Goal: Task Accomplishment & Management: Manage account settings

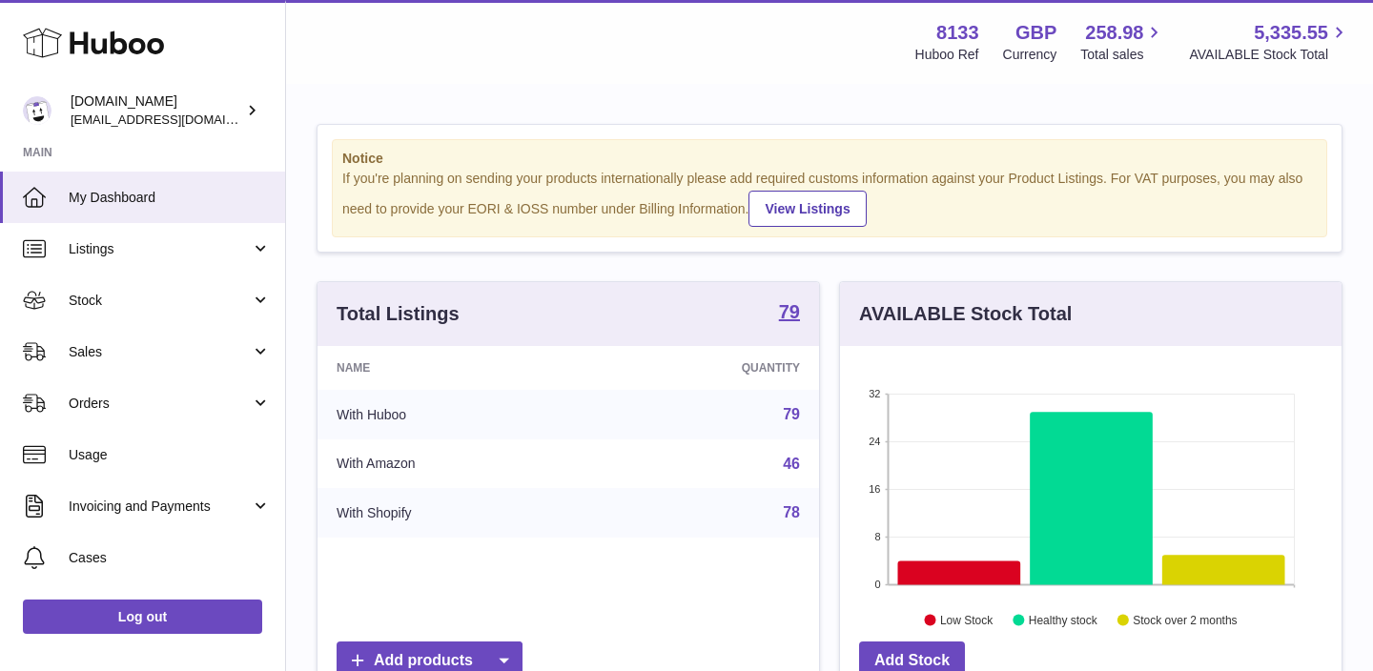
scroll to position [297, 501]
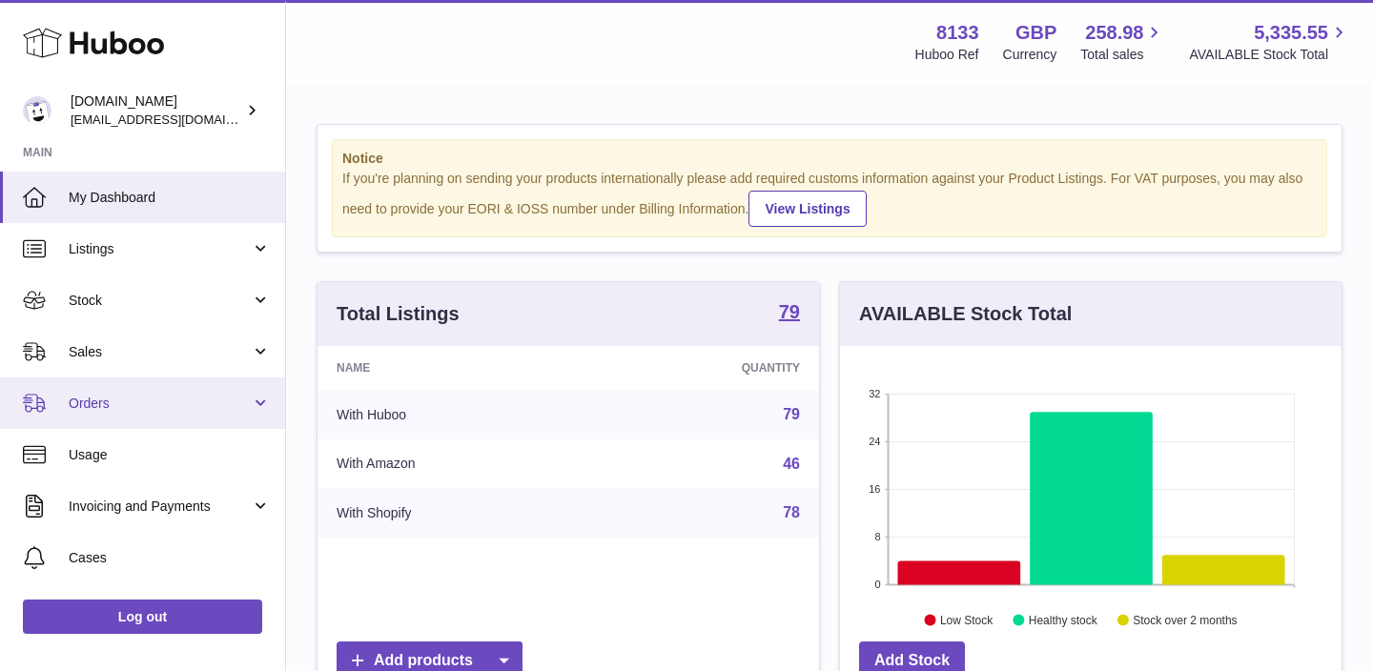
click at [160, 390] on link "Orders" at bounding box center [142, 402] width 285 height 51
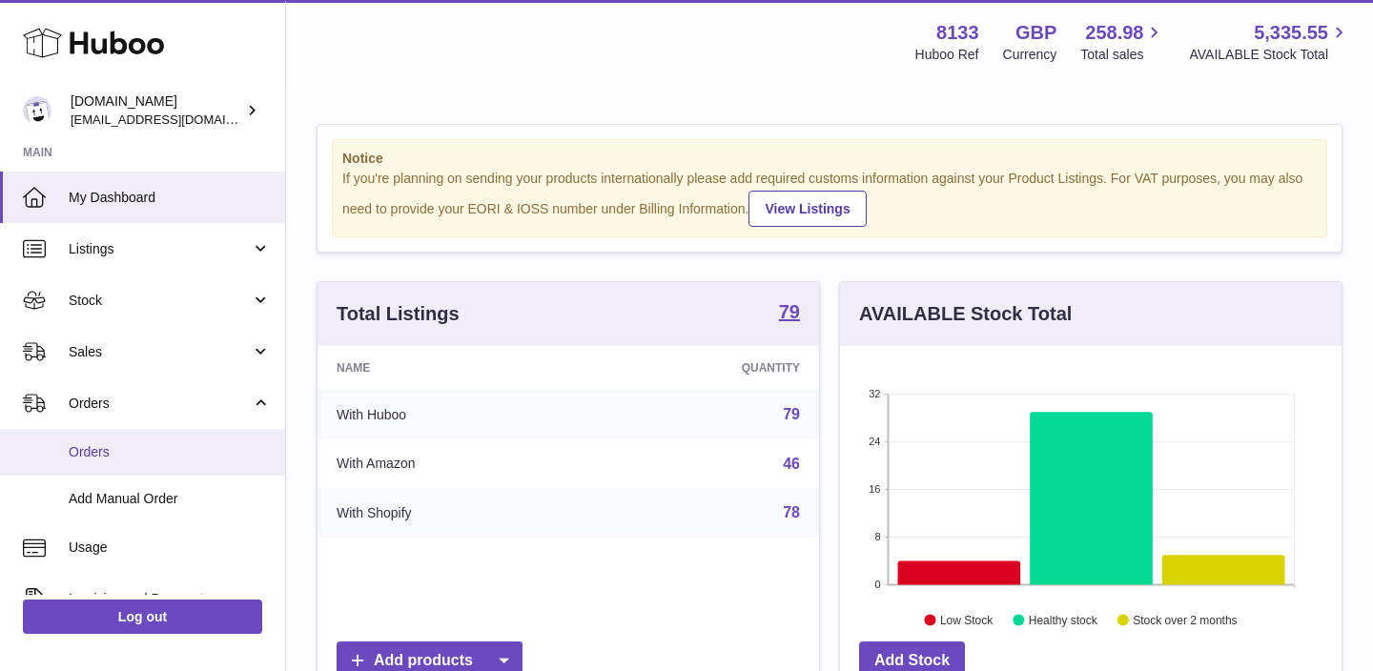
click at [156, 452] on span "Orders" at bounding box center [170, 452] width 202 height 18
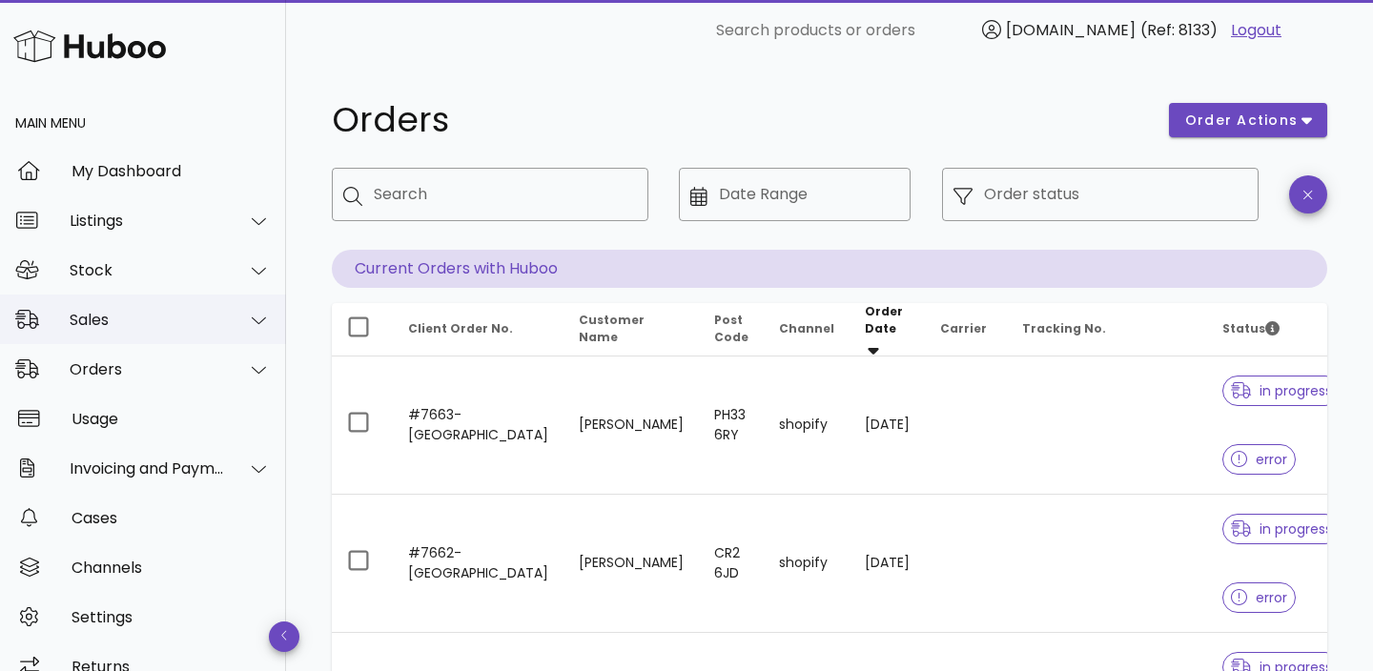
click at [260, 317] on icon at bounding box center [259, 320] width 14 height 17
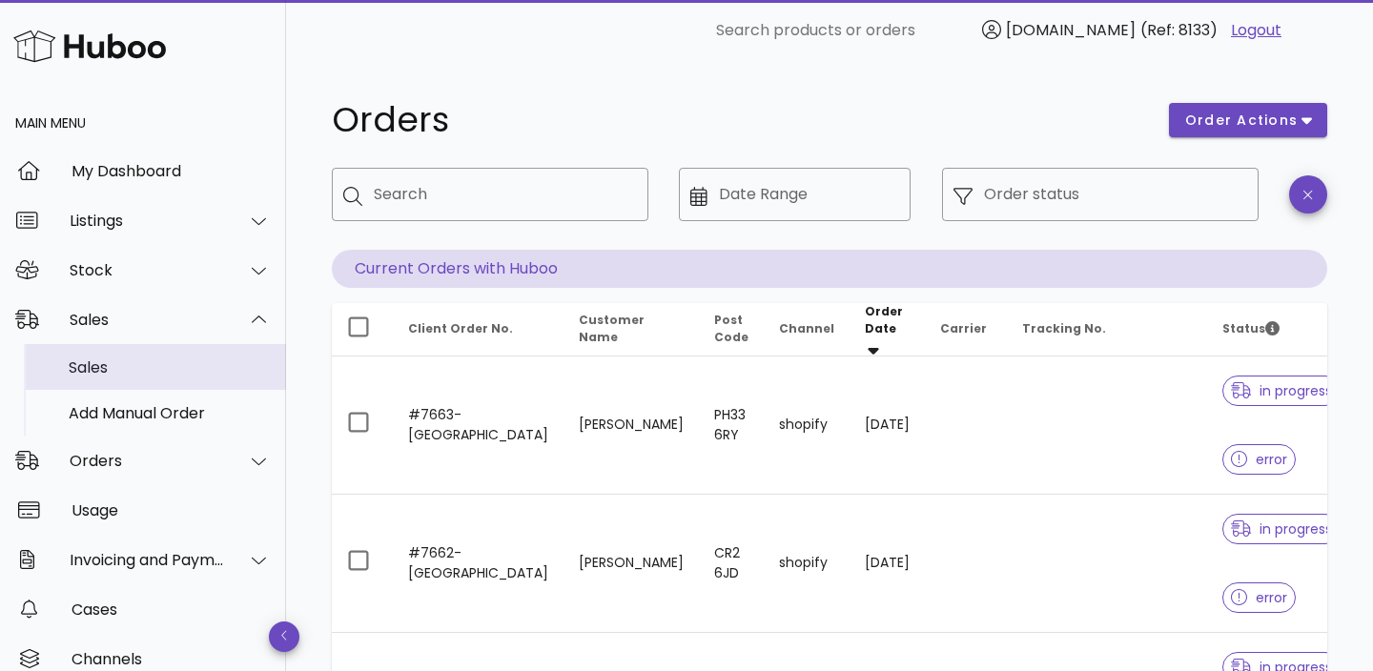
click at [157, 382] on div "Sales" at bounding box center [170, 367] width 202 height 41
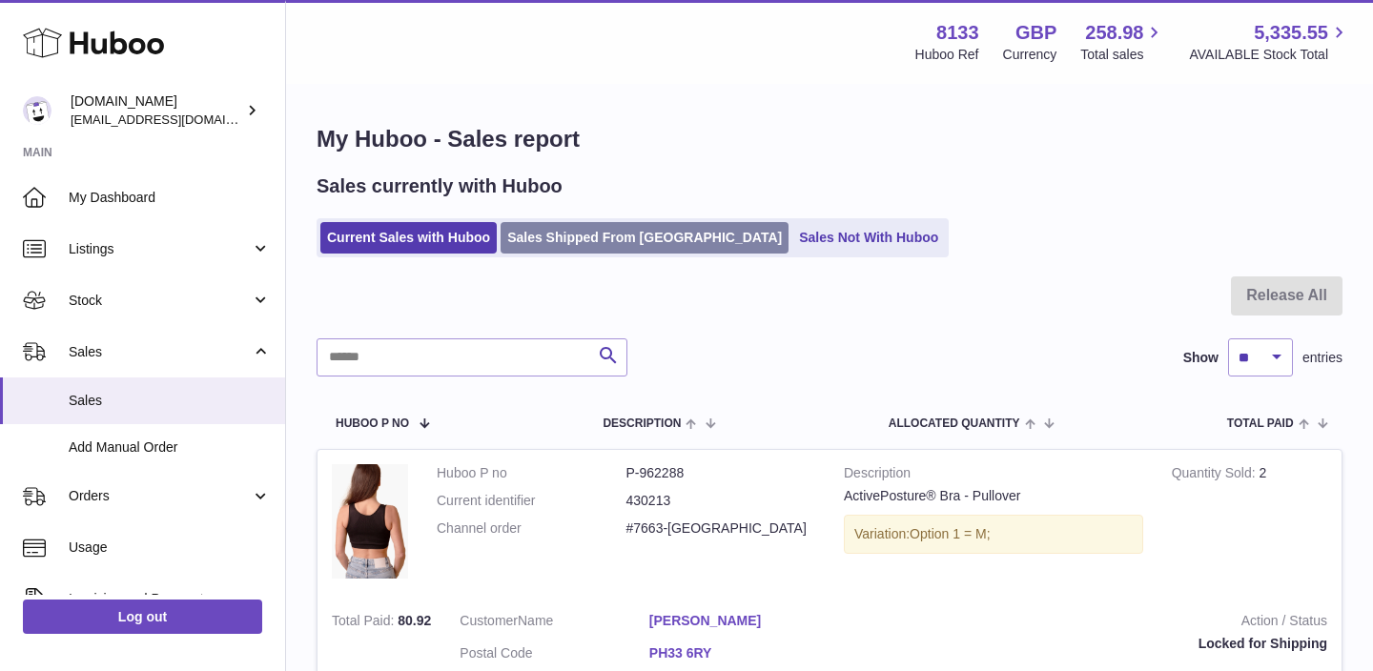
click at [629, 249] on link "Sales Shipped From [GEOGRAPHIC_DATA]" at bounding box center [644, 237] width 288 height 31
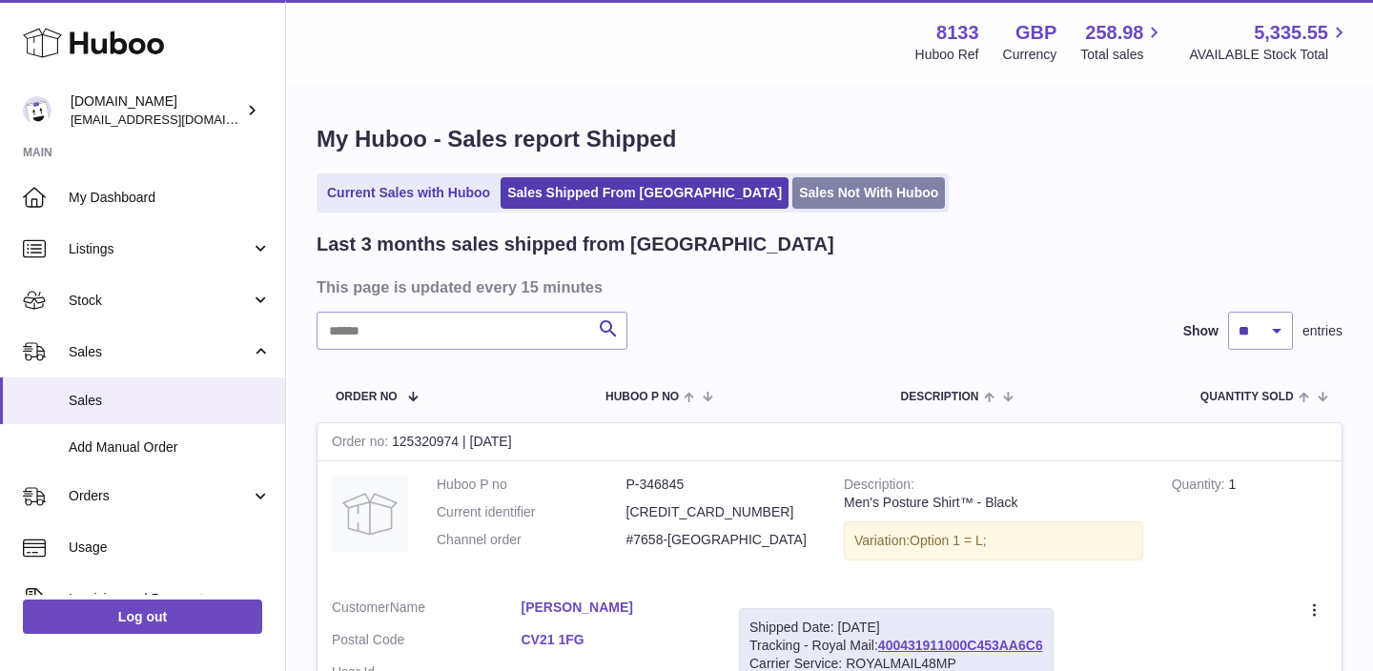
click at [792, 205] on link "Sales Not With Huboo" at bounding box center [868, 192] width 153 height 31
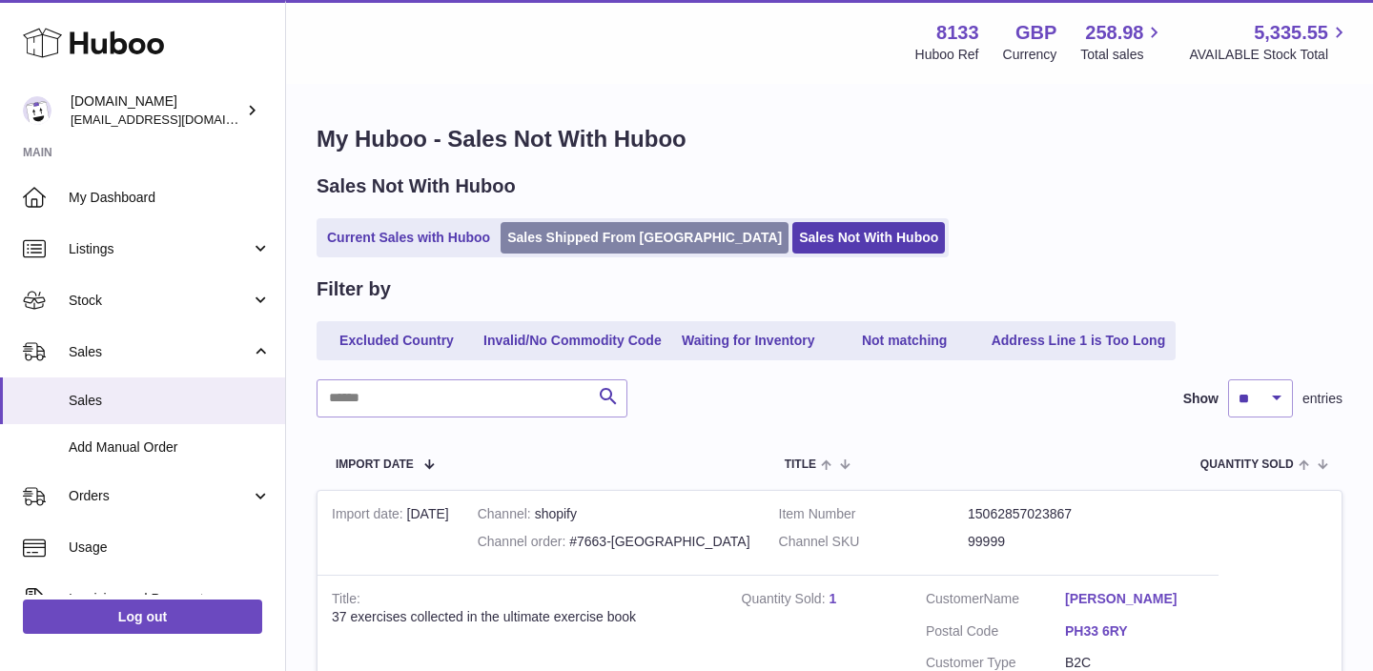
click at [609, 234] on link "Sales Shipped From [GEOGRAPHIC_DATA]" at bounding box center [644, 237] width 288 height 31
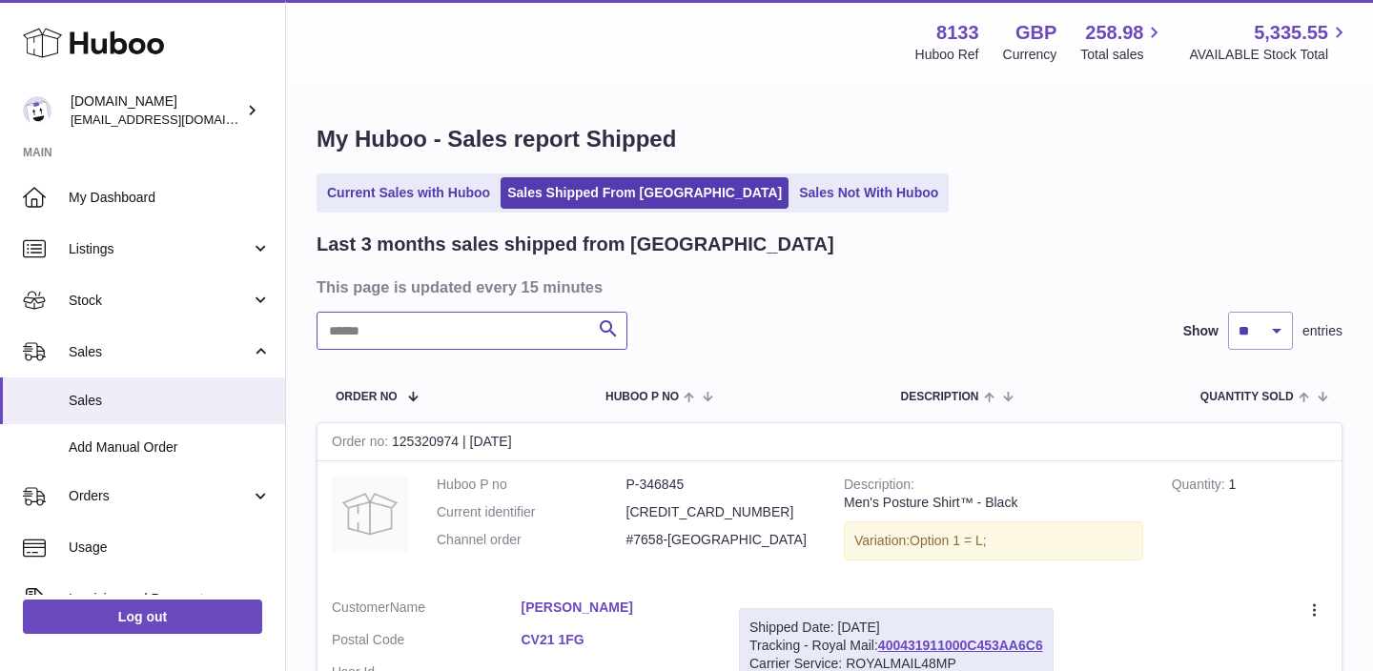
click at [531, 325] on input "text" at bounding box center [471, 331] width 311 height 38
paste input "****"
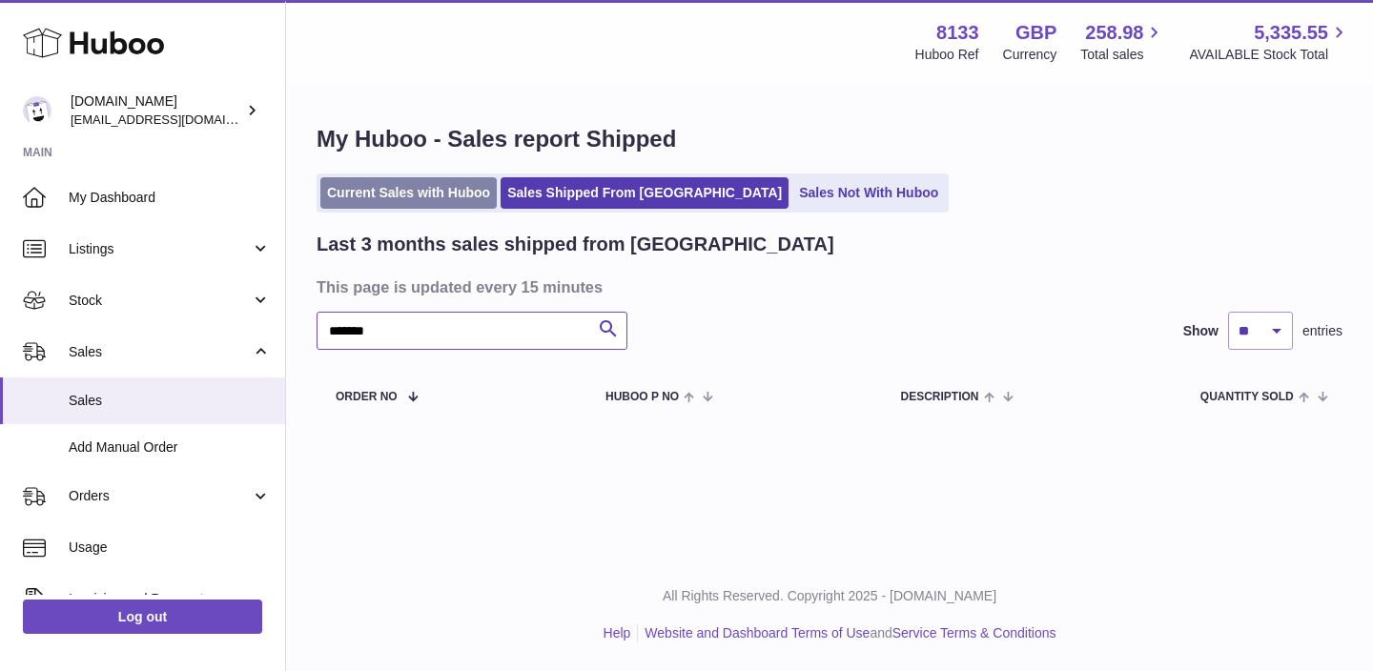
type input "*******"
click at [393, 200] on link "Current Sales with Huboo" at bounding box center [408, 192] width 176 height 31
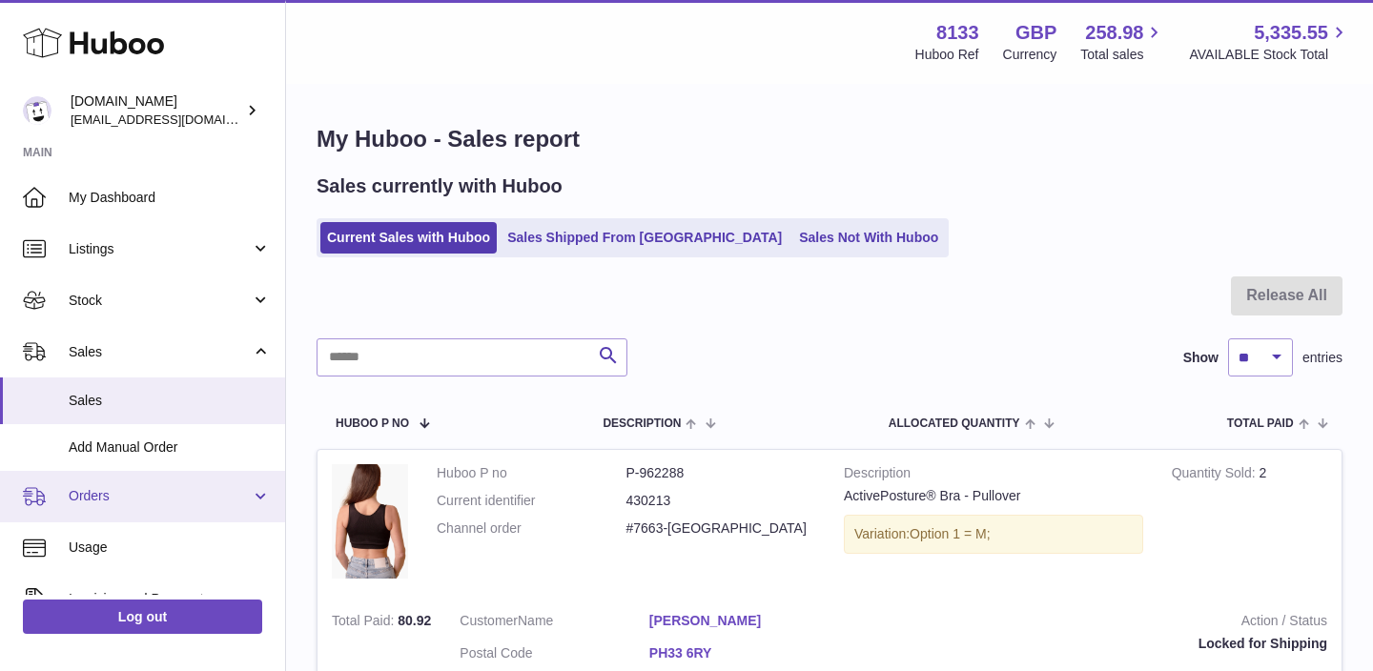
click at [157, 481] on link "Orders" at bounding box center [142, 496] width 285 height 51
click at [164, 521] on link "Orders" at bounding box center [142, 496] width 285 height 51
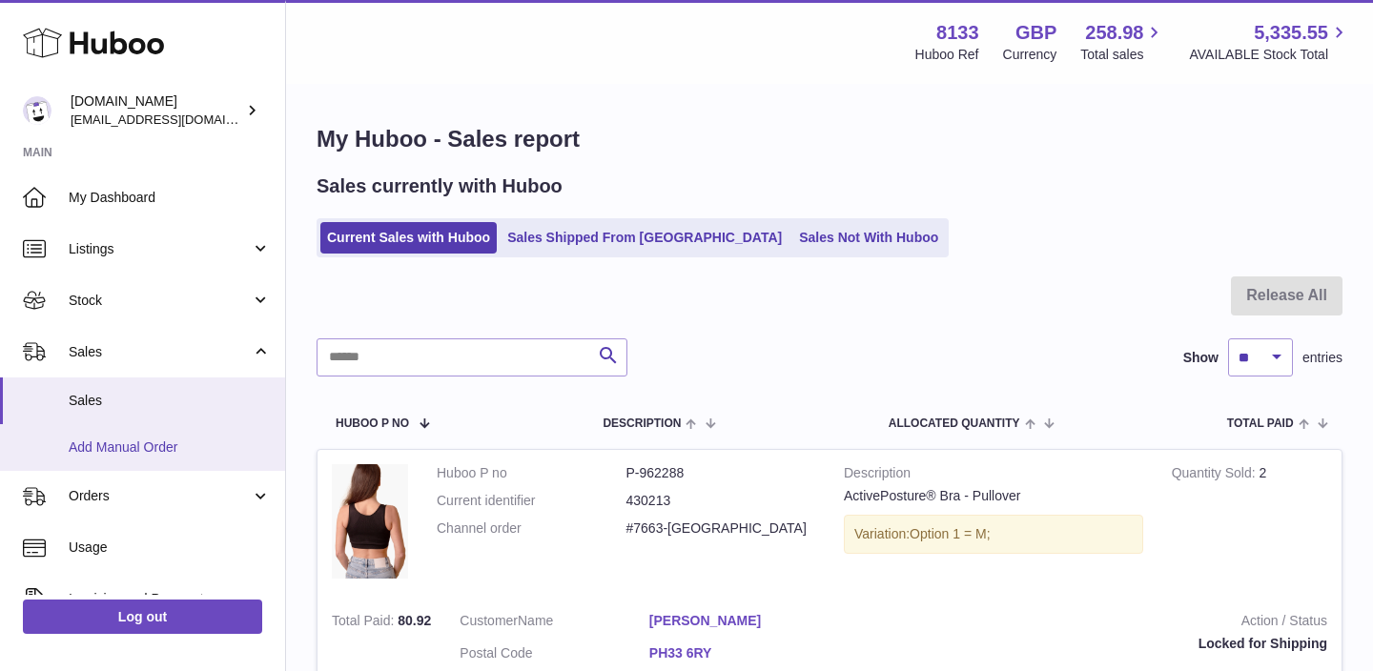
click at [166, 470] on link "Add Manual Order" at bounding box center [142, 447] width 285 height 47
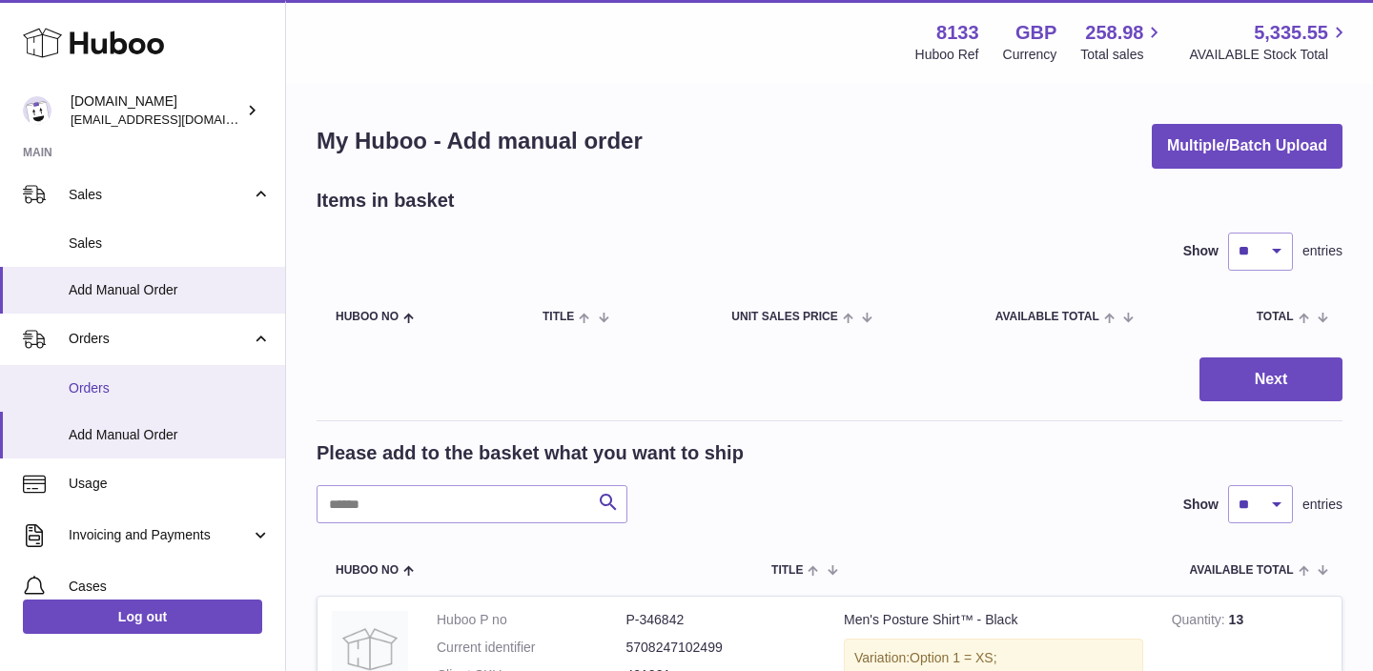
scroll to position [185, 0]
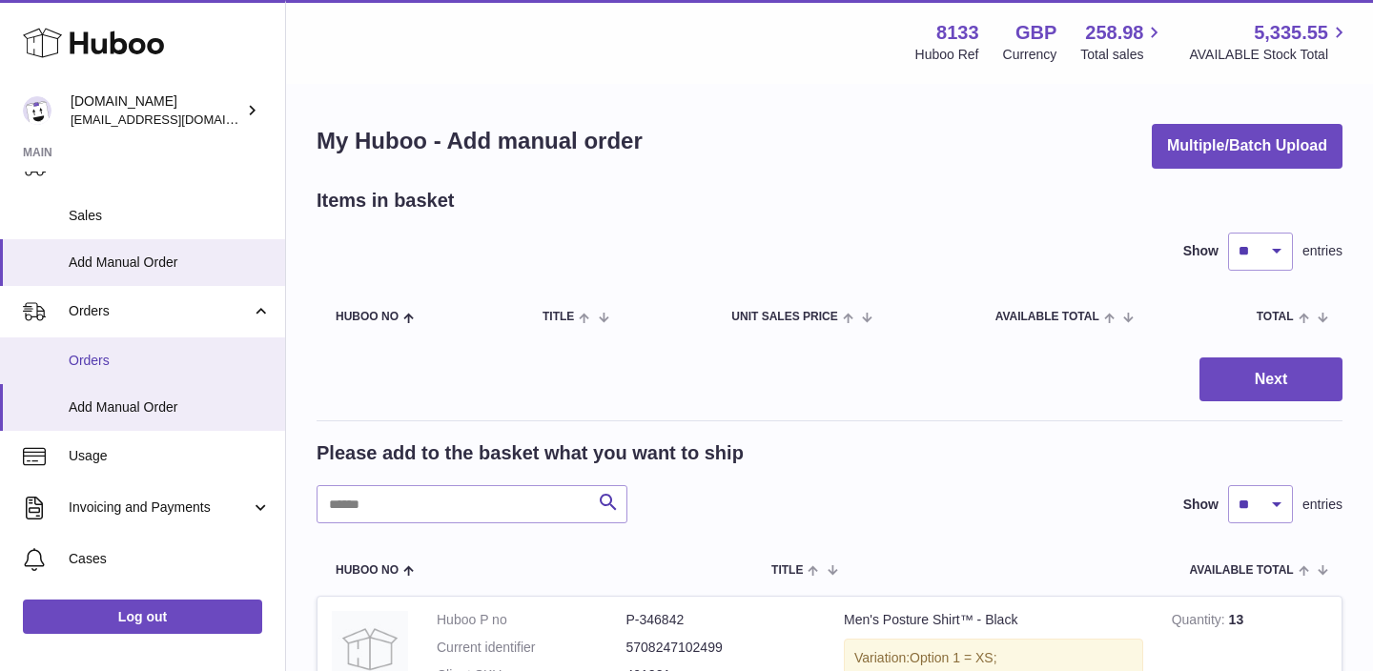
click at [104, 358] on span "Orders" at bounding box center [170, 361] width 202 height 18
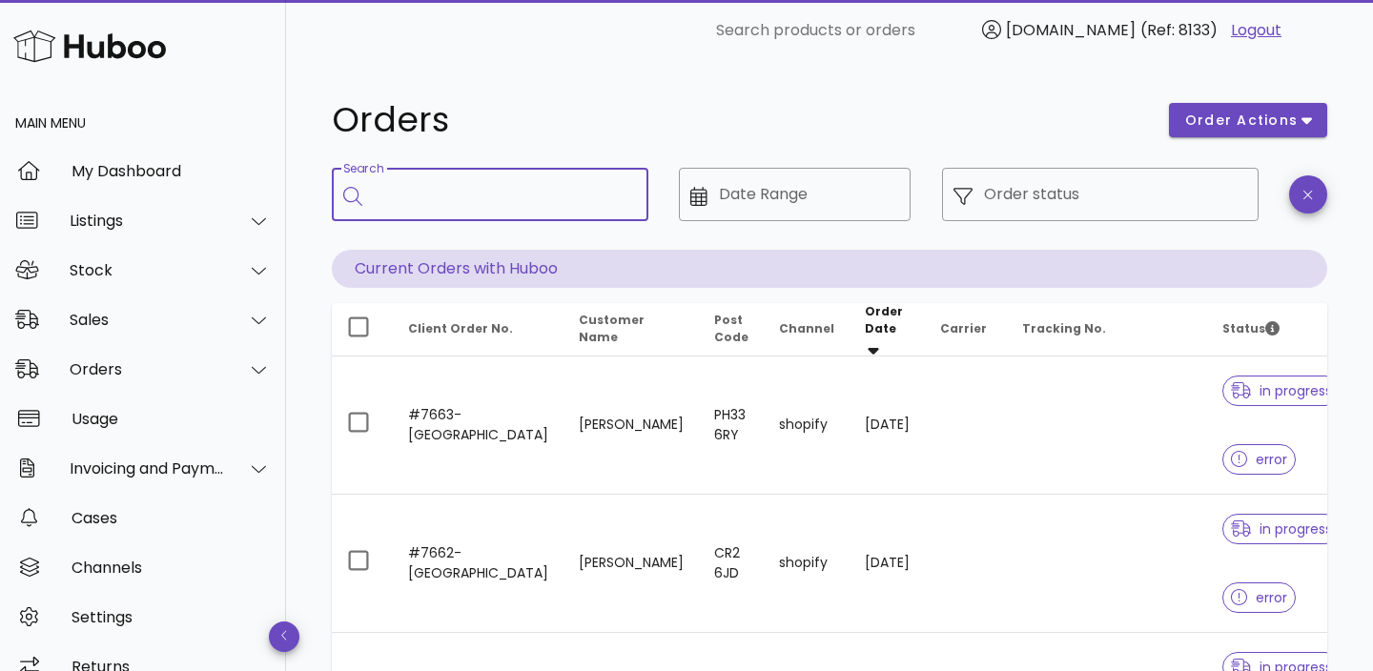
click at [468, 193] on input "Search" at bounding box center [503, 194] width 259 height 31
paste input "****"
type input "*******"
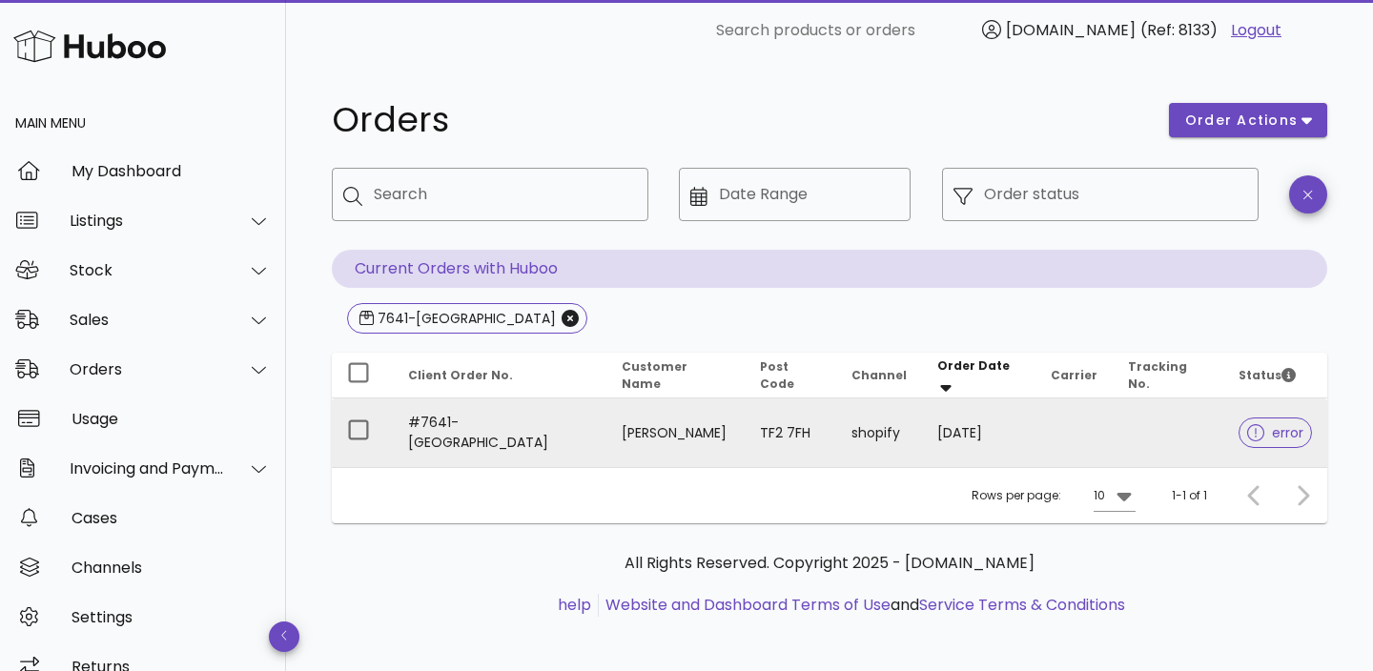
click at [1257, 428] on span "error" at bounding box center [1275, 432] width 56 height 13
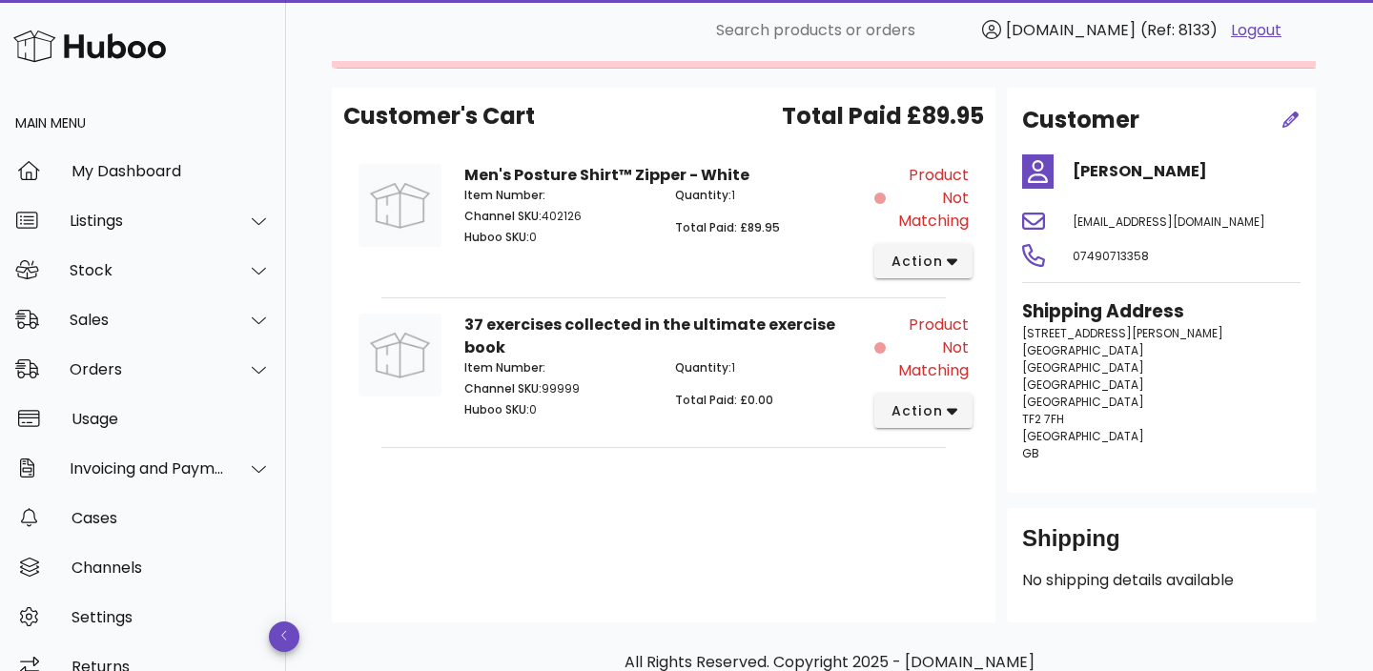
scroll to position [204, 0]
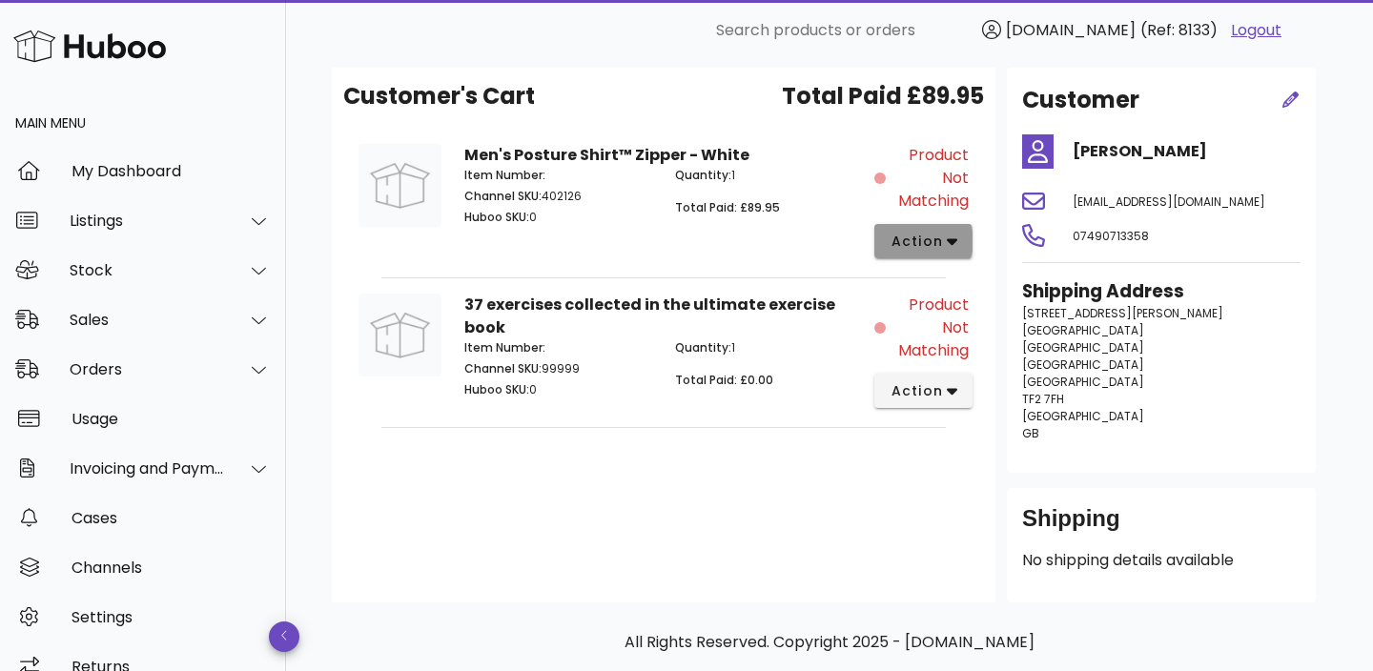
click at [928, 246] on span "action" at bounding box center [915, 242] width 53 height 20
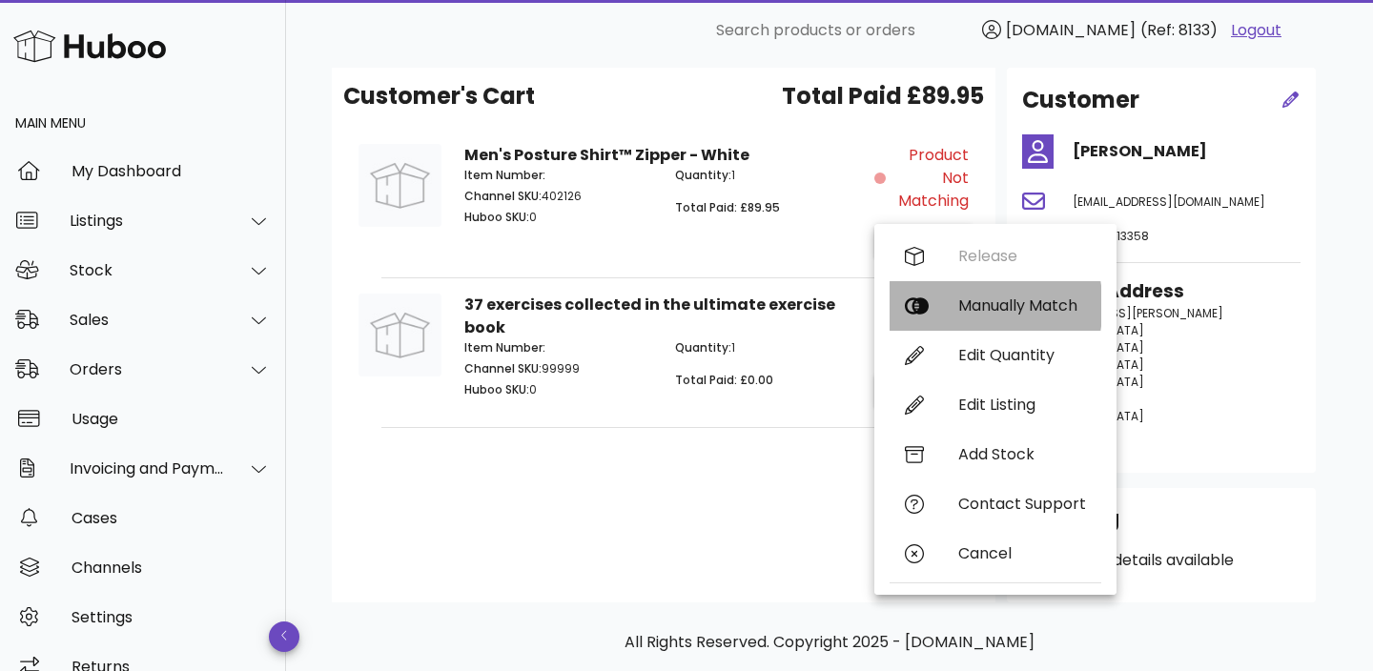
click at [948, 305] on div "Manually Match" at bounding box center [995, 306] width 212 height 50
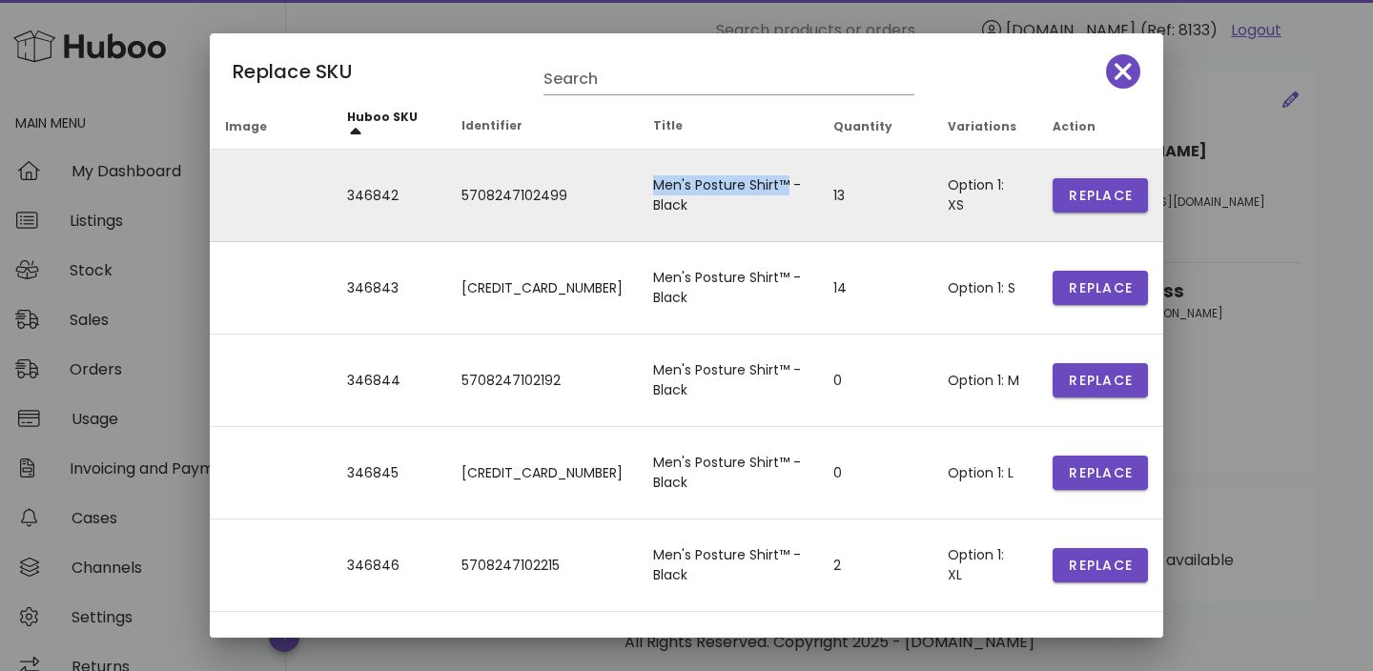
drag, startPoint x: 602, startPoint y: 194, endPoint x: 733, endPoint y: 189, distance: 130.7
click at [733, 189] on td "Men's Posture Shirt™ - Black" at bounding box center [728, 196] width 180 height 92
copy td "Men's Posture Shirt™"
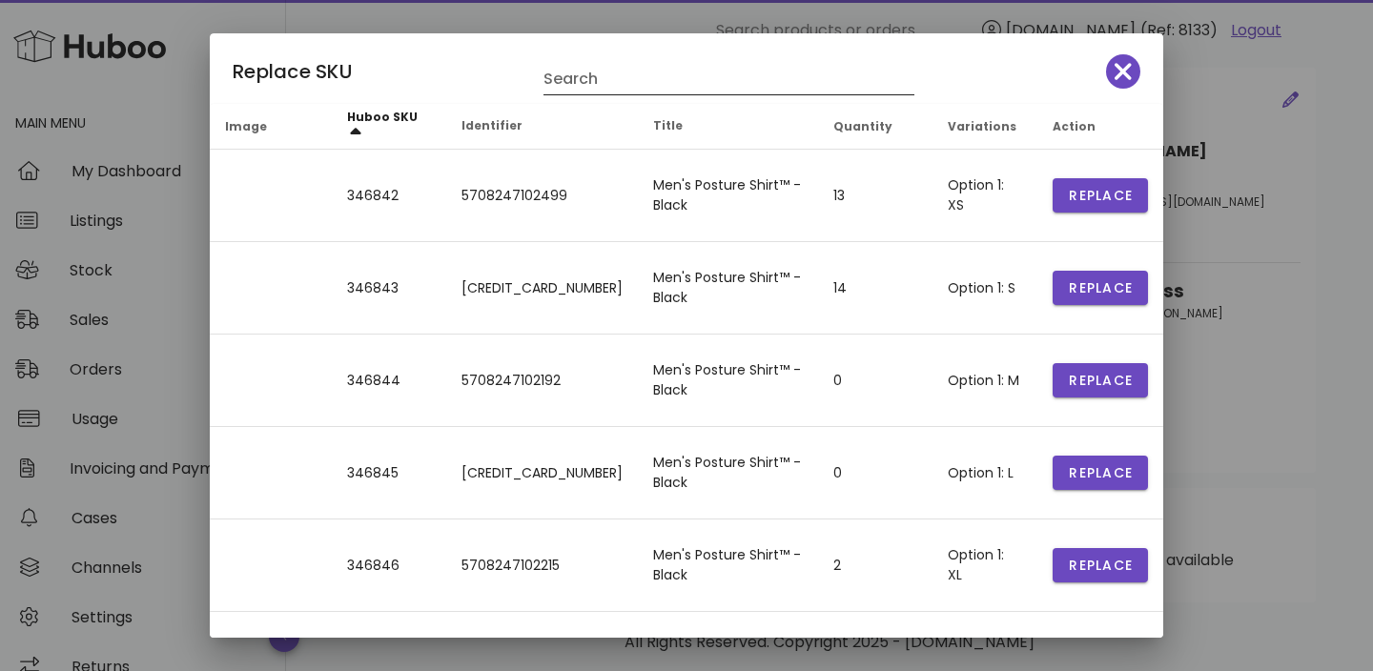
click at [676, 85] on input "Search" at bounding box center [715, 79] width 344 height 31
paste input "**********"
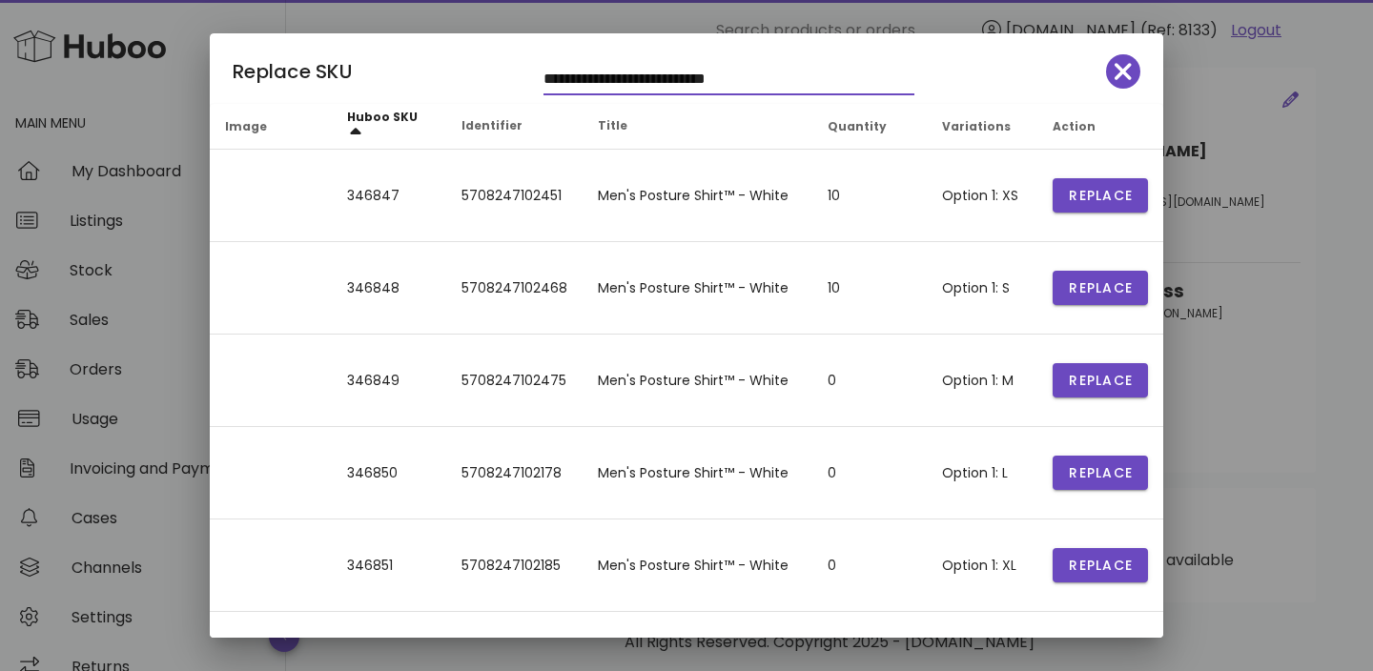
click at [664, 80] on input "**********" at bounding box center [715, 79] width 344 height 31
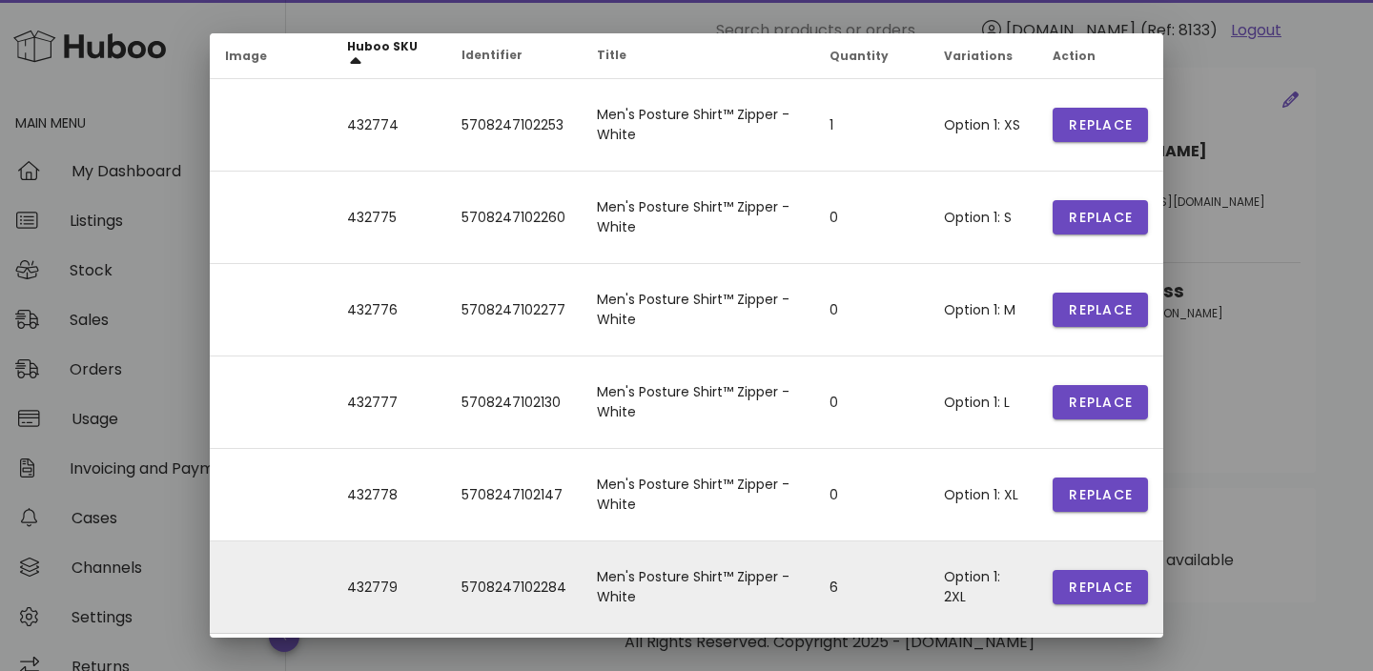
scroll to position [72, 0]
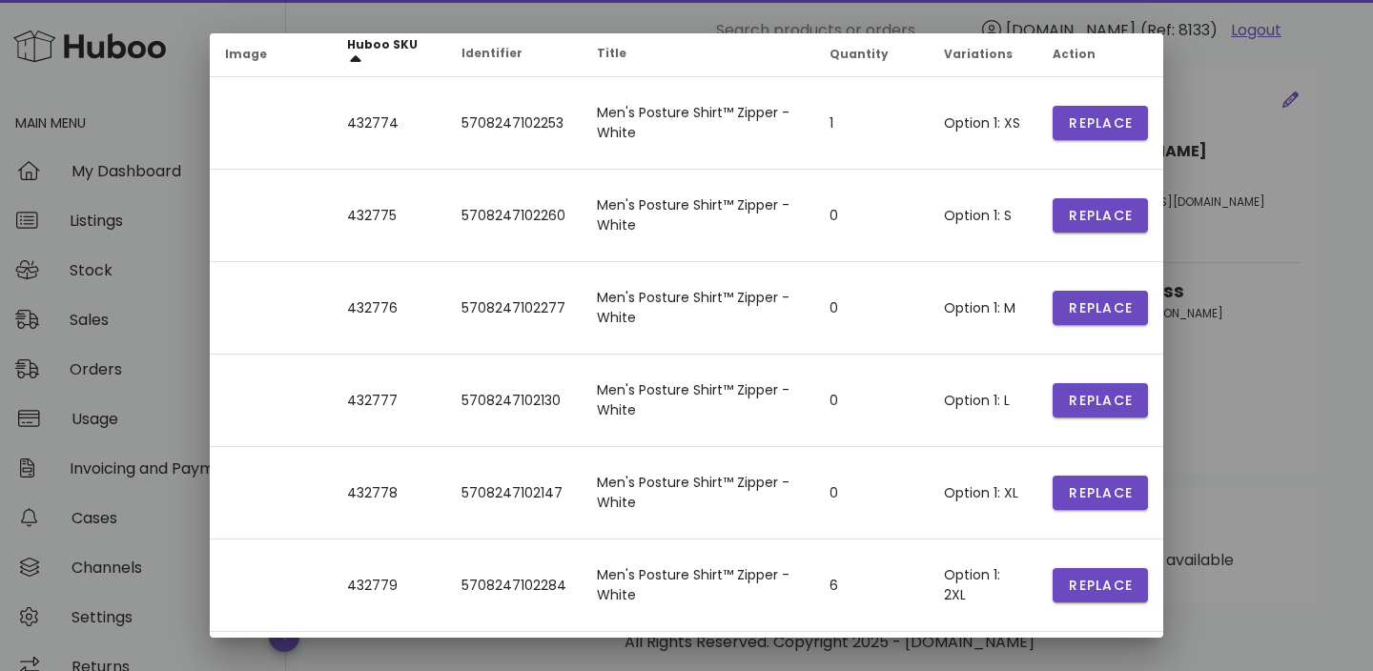
type input "**********"
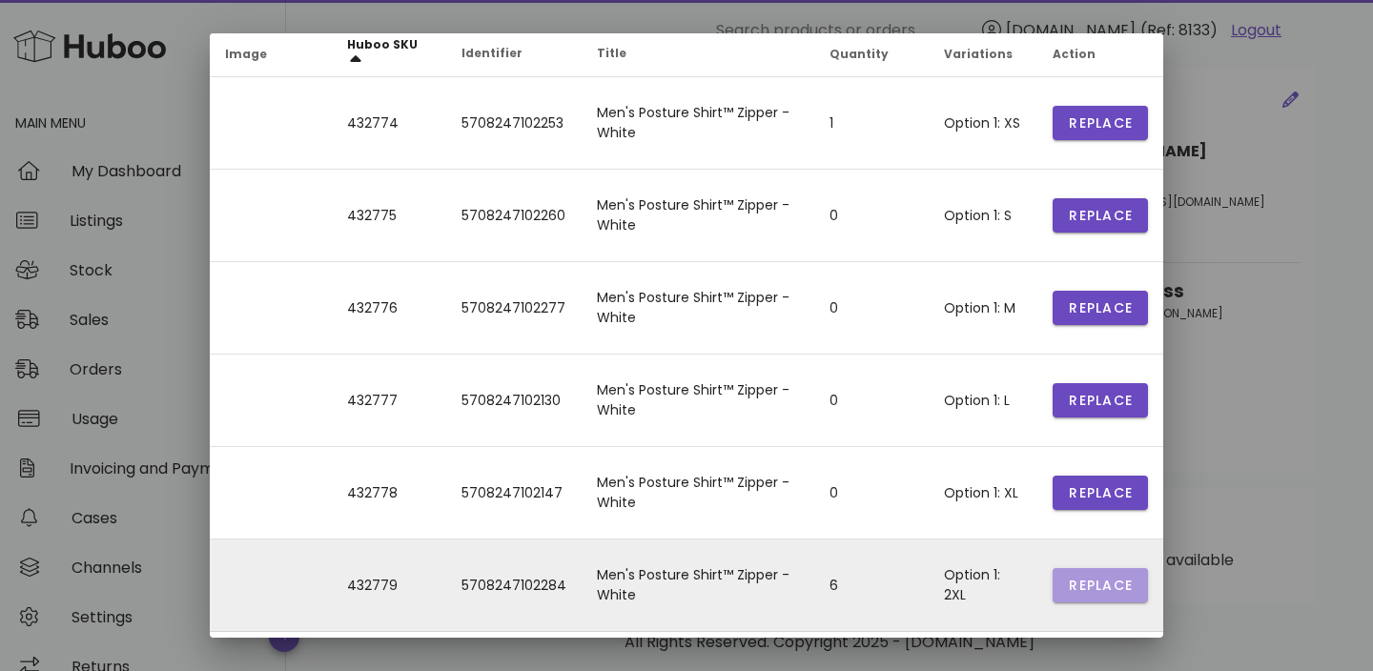
click at [1083, 585] on span "Replace" at bounding box center [1100, 586] width 65 height 20
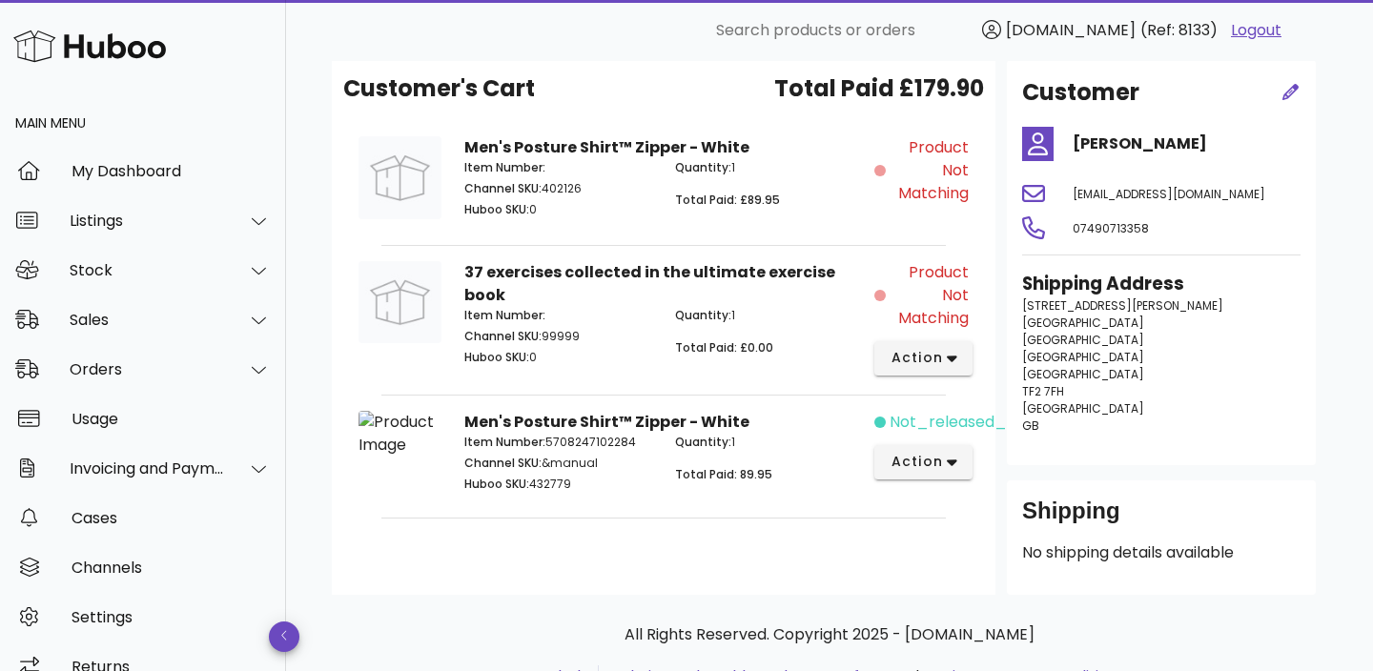
scroll to position [274, 0]
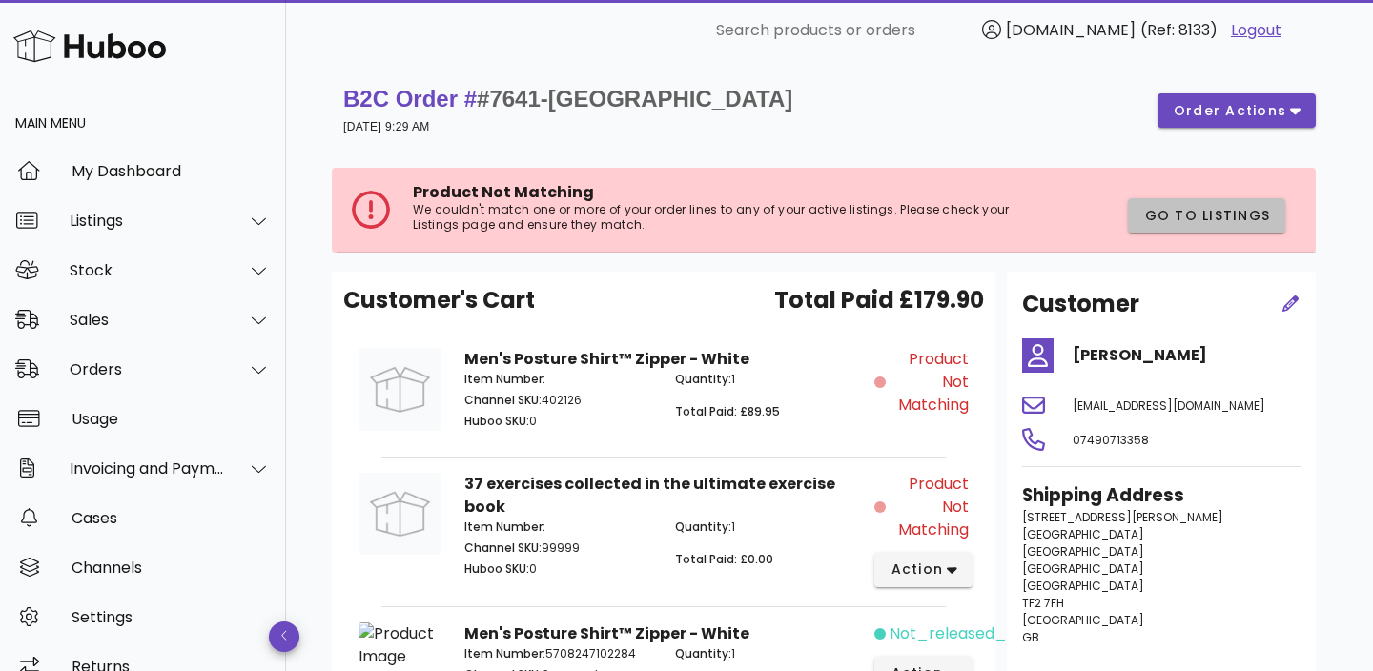
click at [1153, 208] on span "Go to Listings" at bounding box center [1206, 216] width 127 height 20
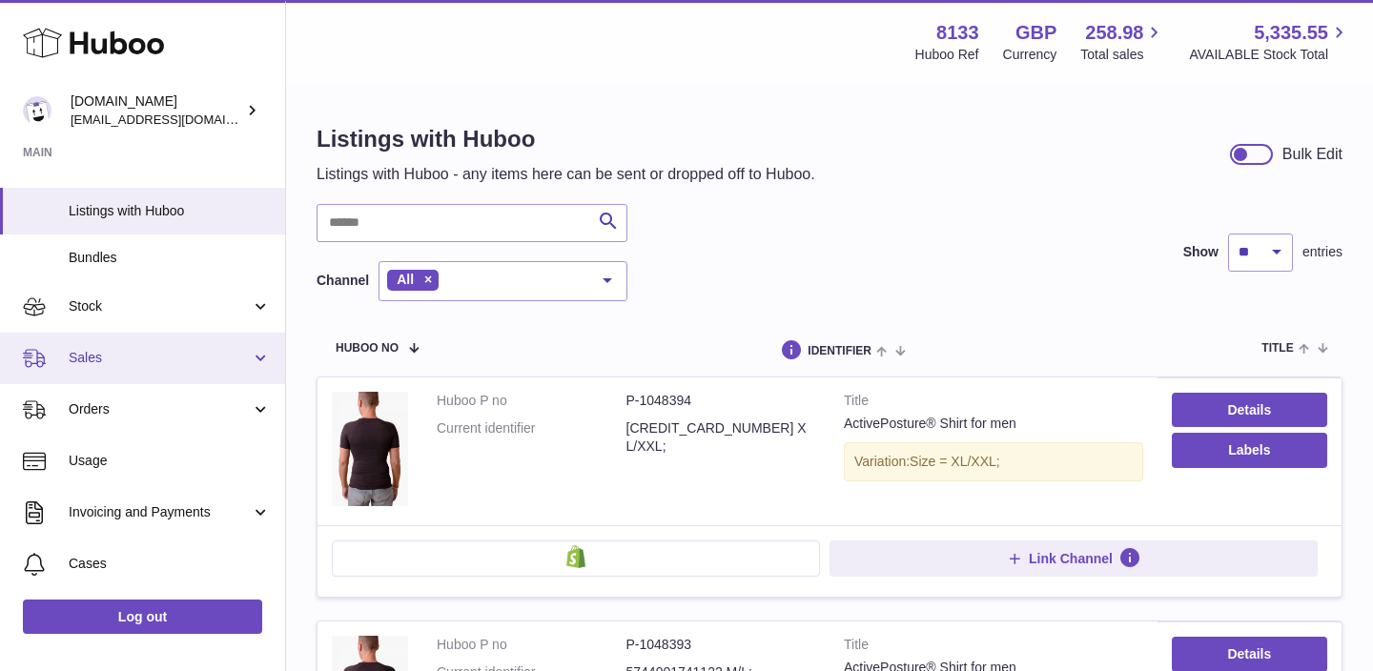
scroll to position [134, 0]
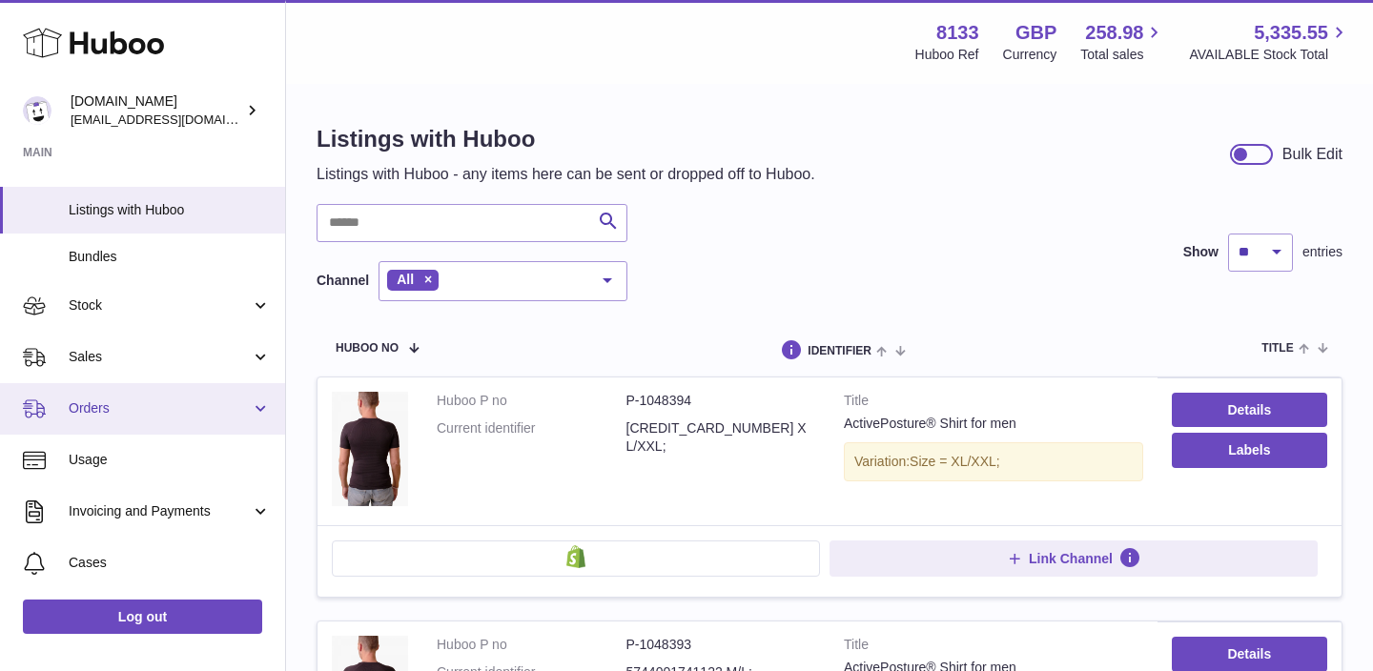
click at [120, 404] on span "Orders" at bounding box center [160, 408] width 182 height 18
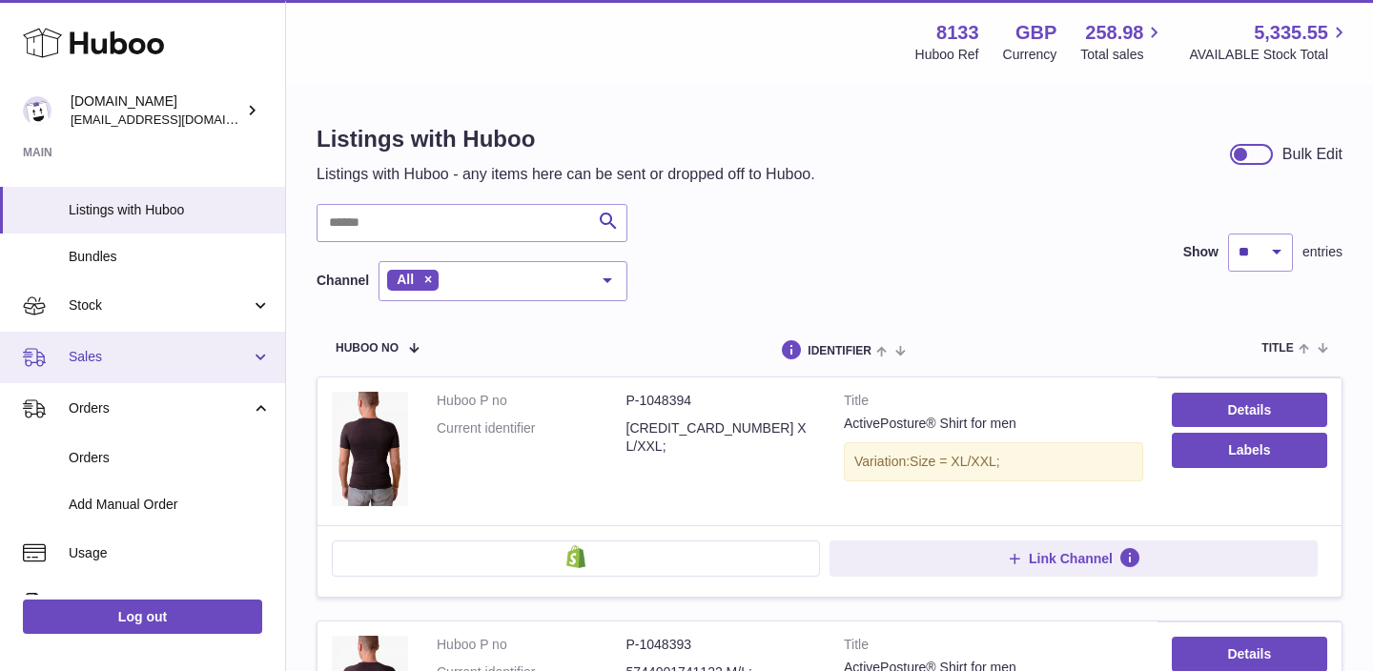
click at [129, 357] on span "Sales" at bounding box center [160, 357] width 182 height 18
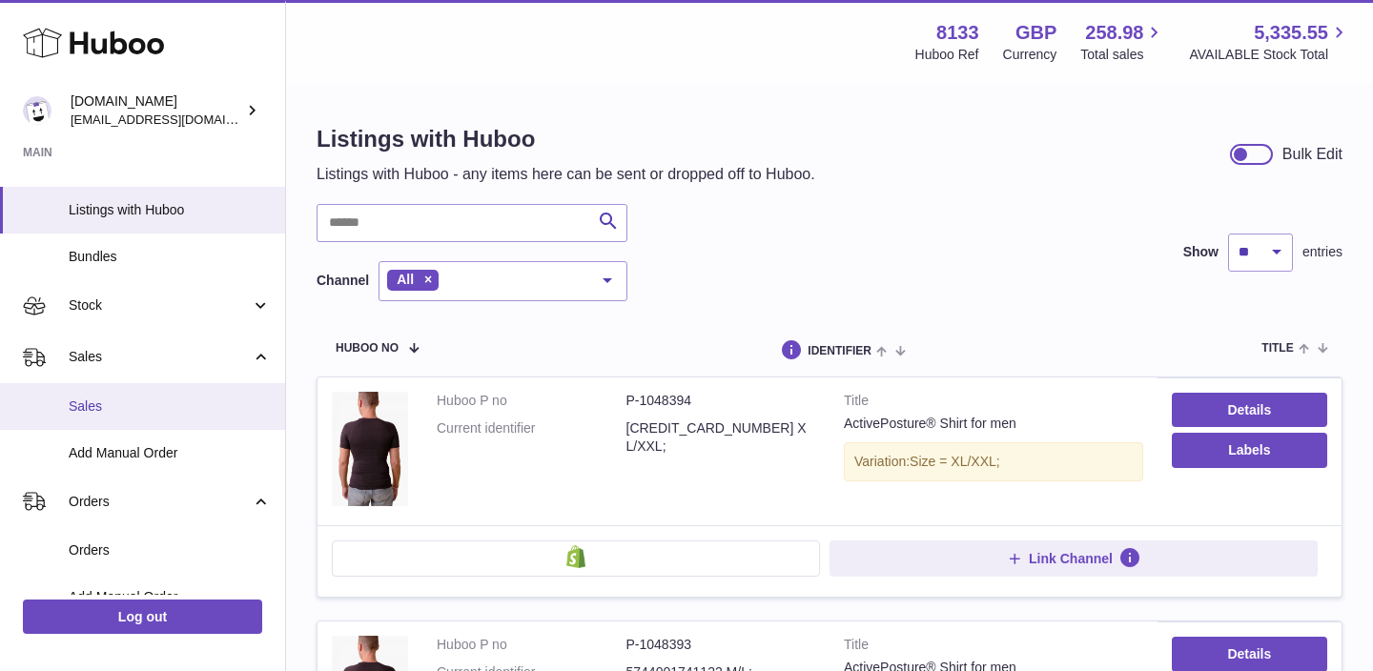
click at [111, 418] on link "Sales" at bounding box center [142, 406] width 285 height 47
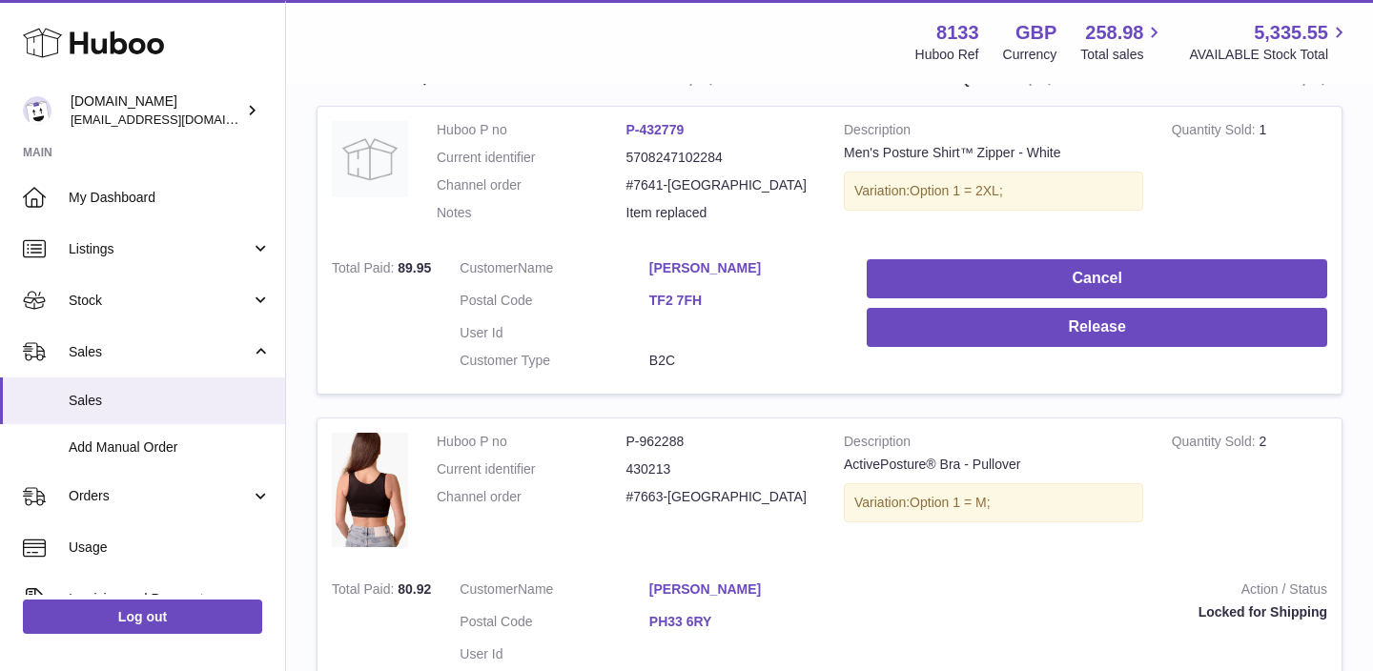
scroll to position [368, 0]
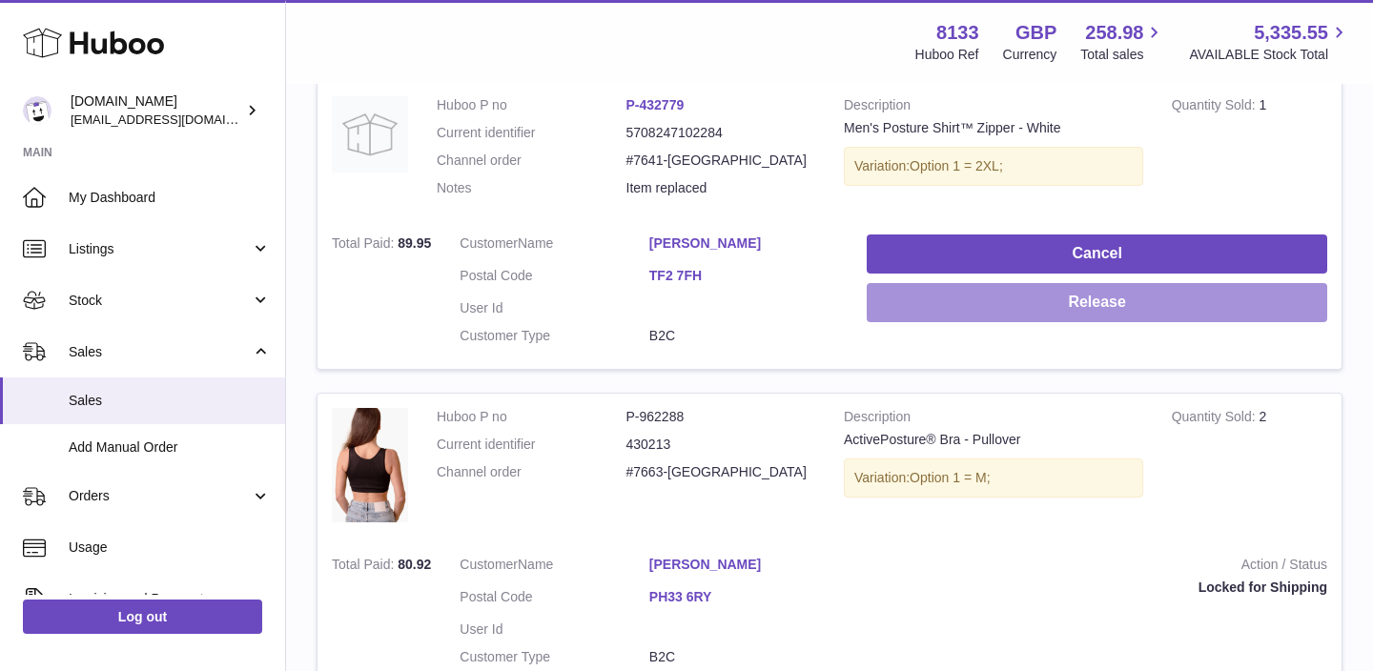
click at [934, 299] on button "Release" at bounding box center [1096, 302] width 460 height 39
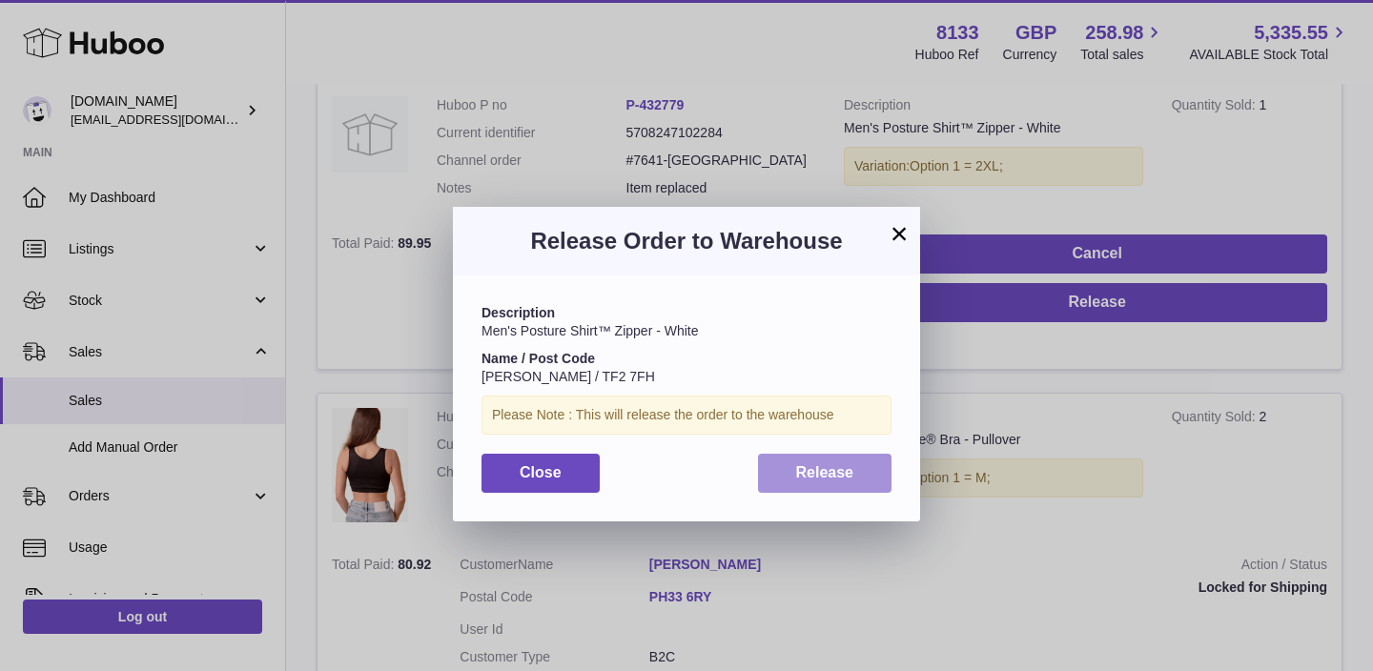
click at [811, 473] on span "Release" at bounding box center [825, 472] width 58 height 16
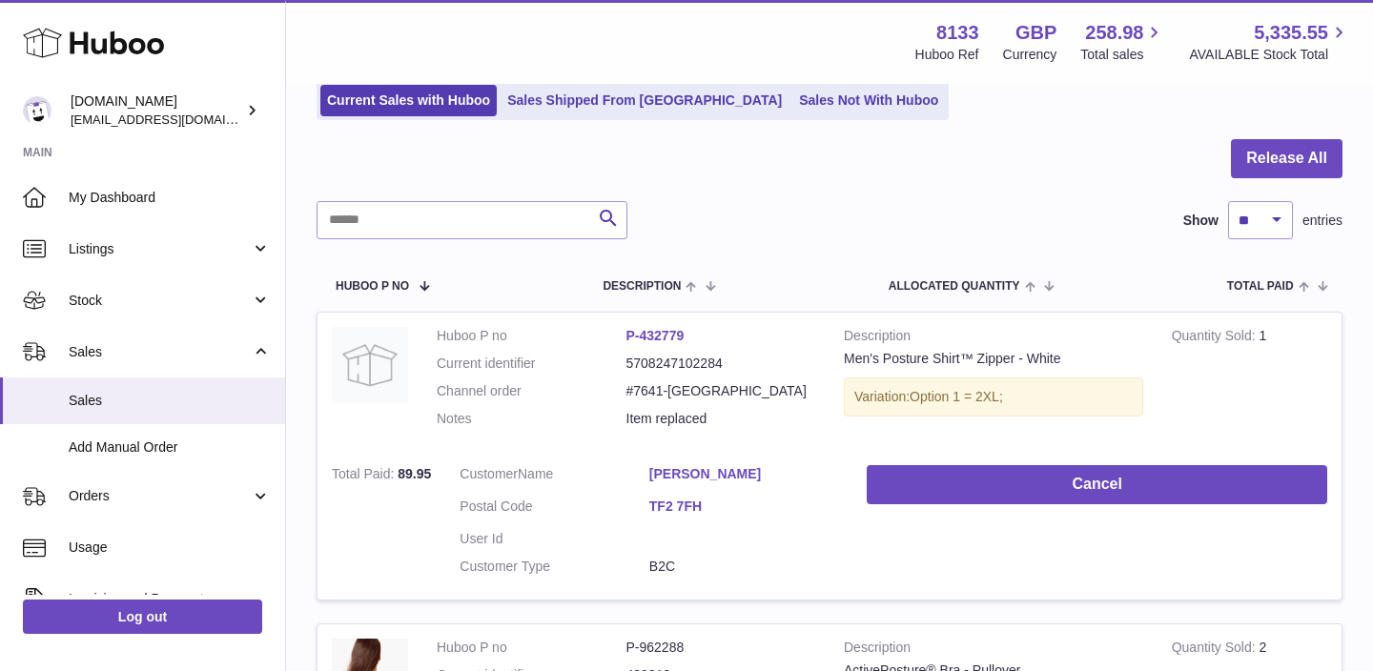
scroll to position [132, 0]
